Goal: Find specific page/section: Find specific page/section

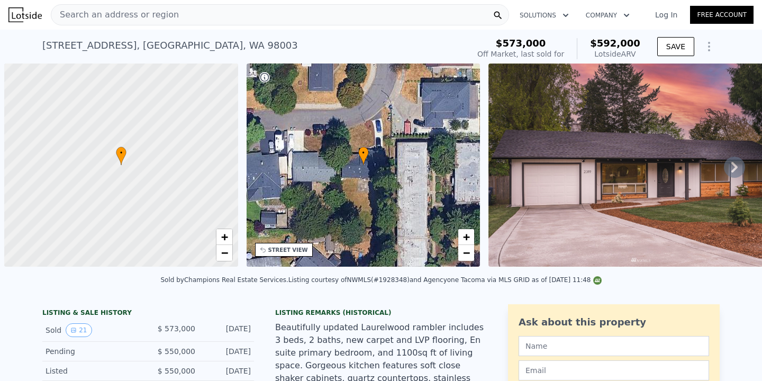
click at [248, 19] on div "Search an address or region" at bounding box center [280, 14] width 458 height 21
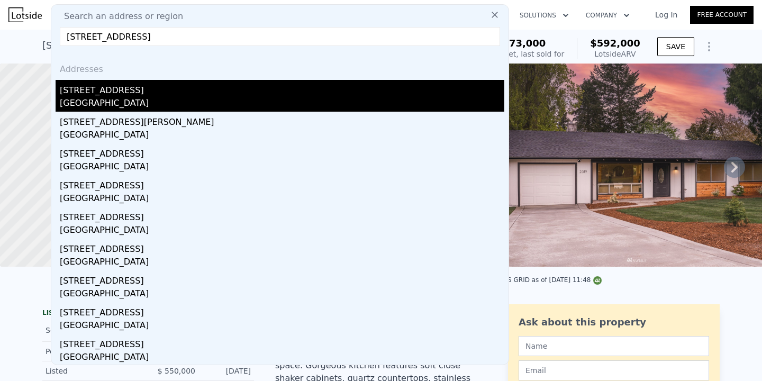
type input "[STREET_ADDRESS]"
click at [195, 83] on div "[STREET_ADDRESS]" at bounding box center [282, 88] width 445 height 17
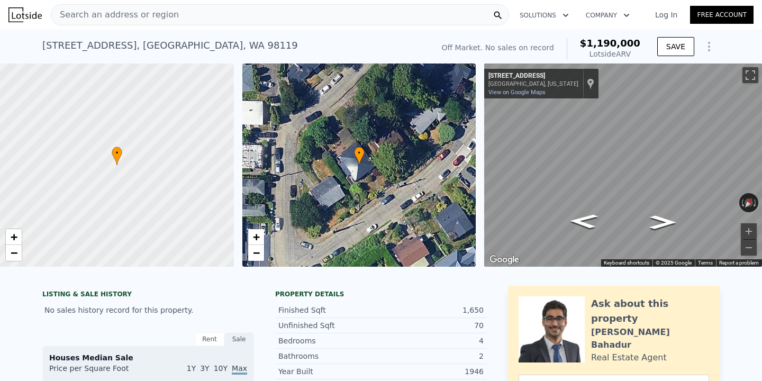
click at [300, 19] on div "Search an address or region" at bounding box center [280, 14] width 458 height 21
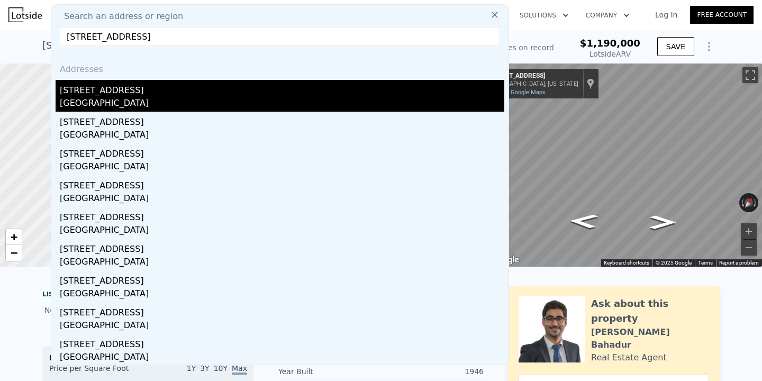
type input "[STREET_ADDRESS]"
click at [277, 98] on div "[GEOGRAPHIC_DATA]" at bounding box center [282, 104] width 445 height 15
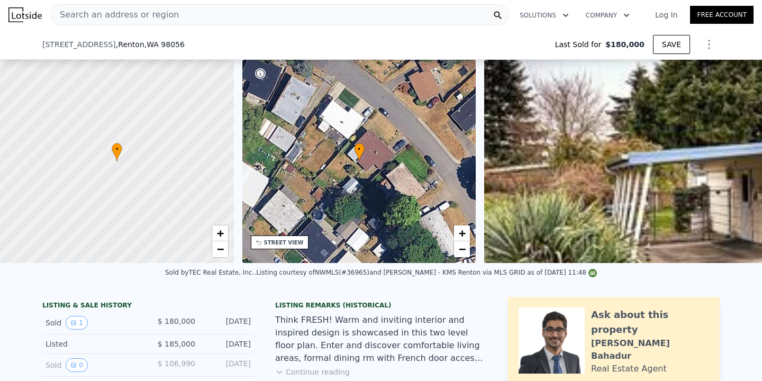
scroll to position [143, 0]
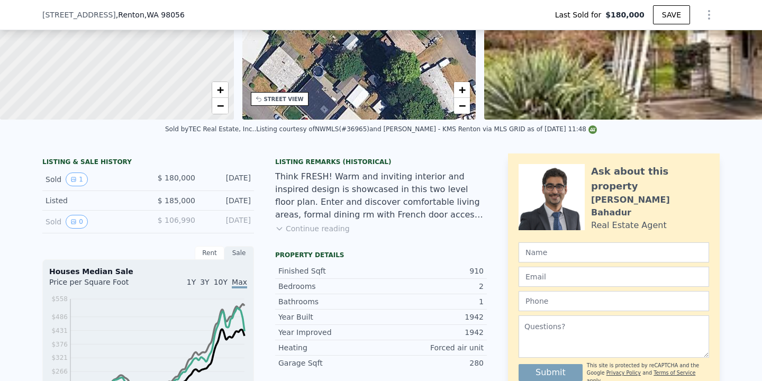
click at [326, 227] on button "Continue reading" at bounding box center [312, 228] width 75 height 11
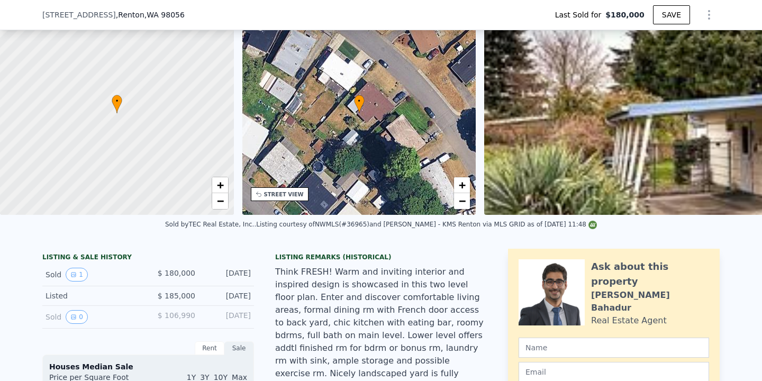
scroll to position [57, 0]
